Goal: Navigation & Orientation: Go to known website

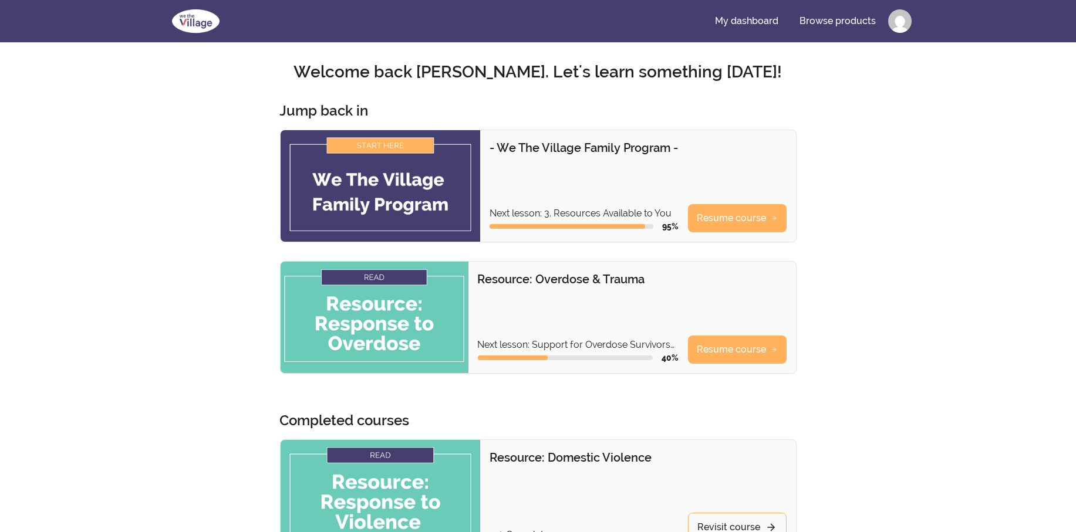
click at [893, 19] on html "Skip to main content Main menu Includes navigation links and user settings My d…" at bounding box center [538, 540] width 1076 height 1080
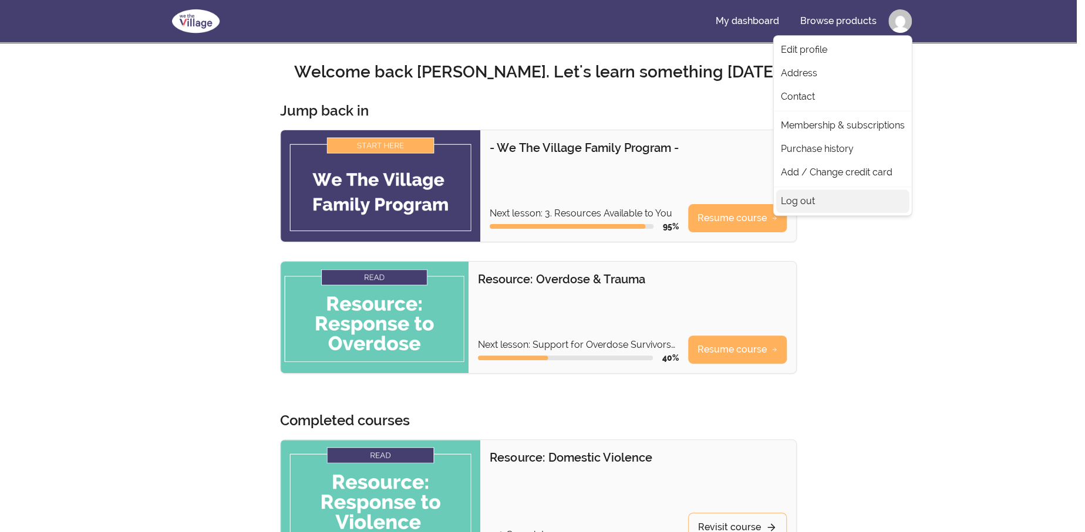
click at [813, 199] on link "Log out" at bounding box center [842, 201] width 133 height 23
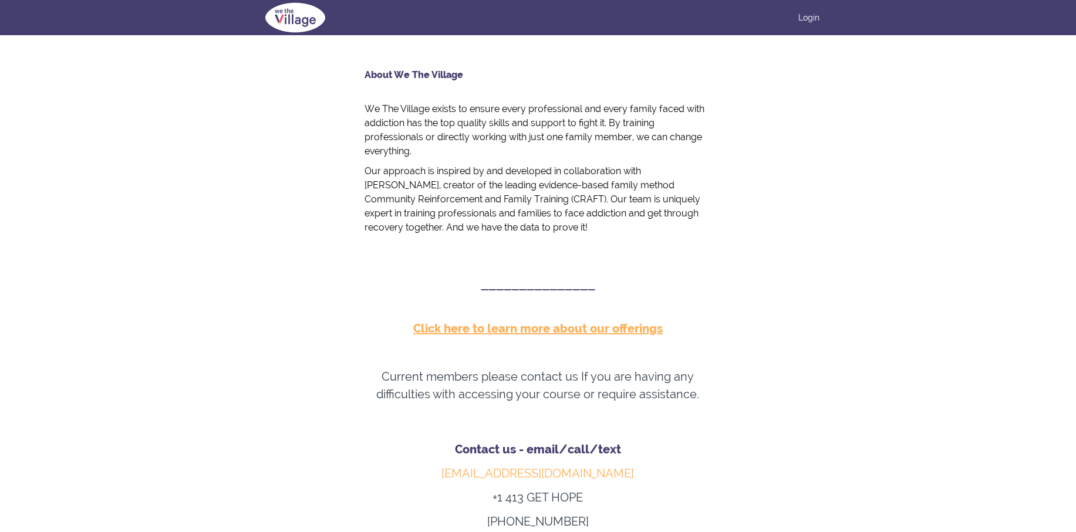
scroll to position [528, 0]
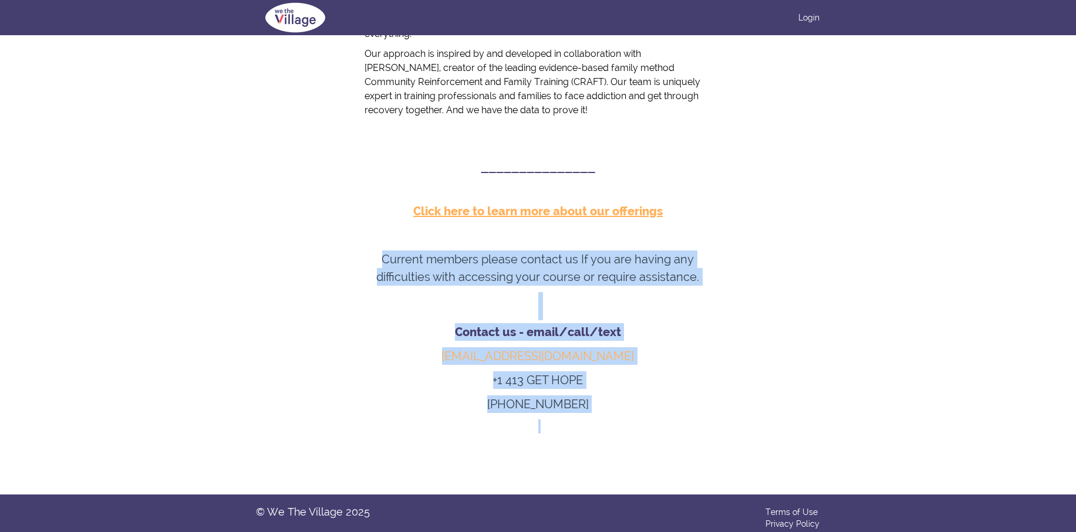
drag, startPoint x: 387, startPoint y: 265, endPoint x: 631, endPoint y: 421, distance: 290.2
click at [631, 421] on div "About We The Village We The Village exists to ensure every professional and eve…" at bounding box center [538, 205] width 346 height 509
copy div "Current members please contact us If you are having any difficulties with acces…"
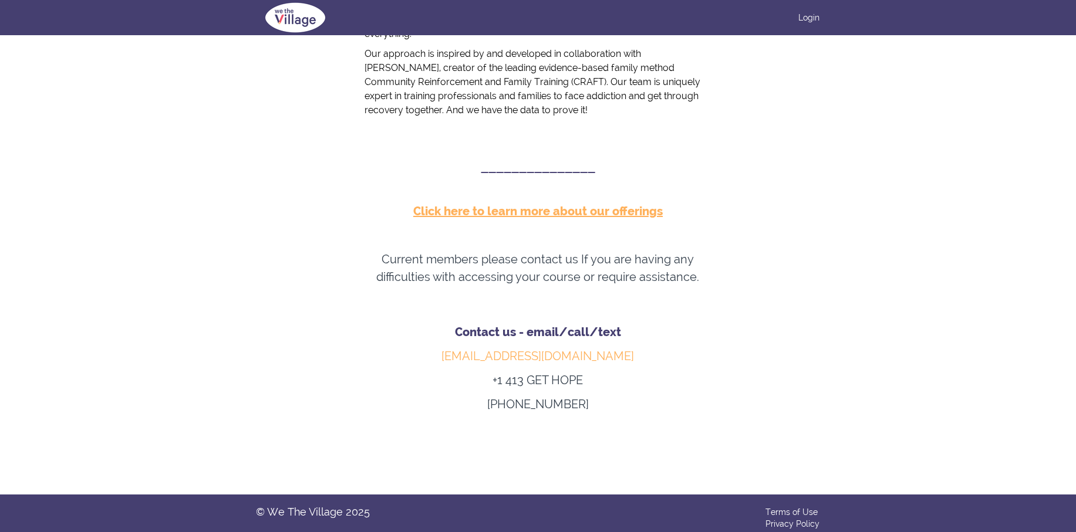
click at [215, 154] on section "About We The Village We The Village exists to ensure every professional and eve…" at bounding box center [538, 204] width 1076 height 579
